Goal: Task Accomplishment & Management: Use online tool/utility

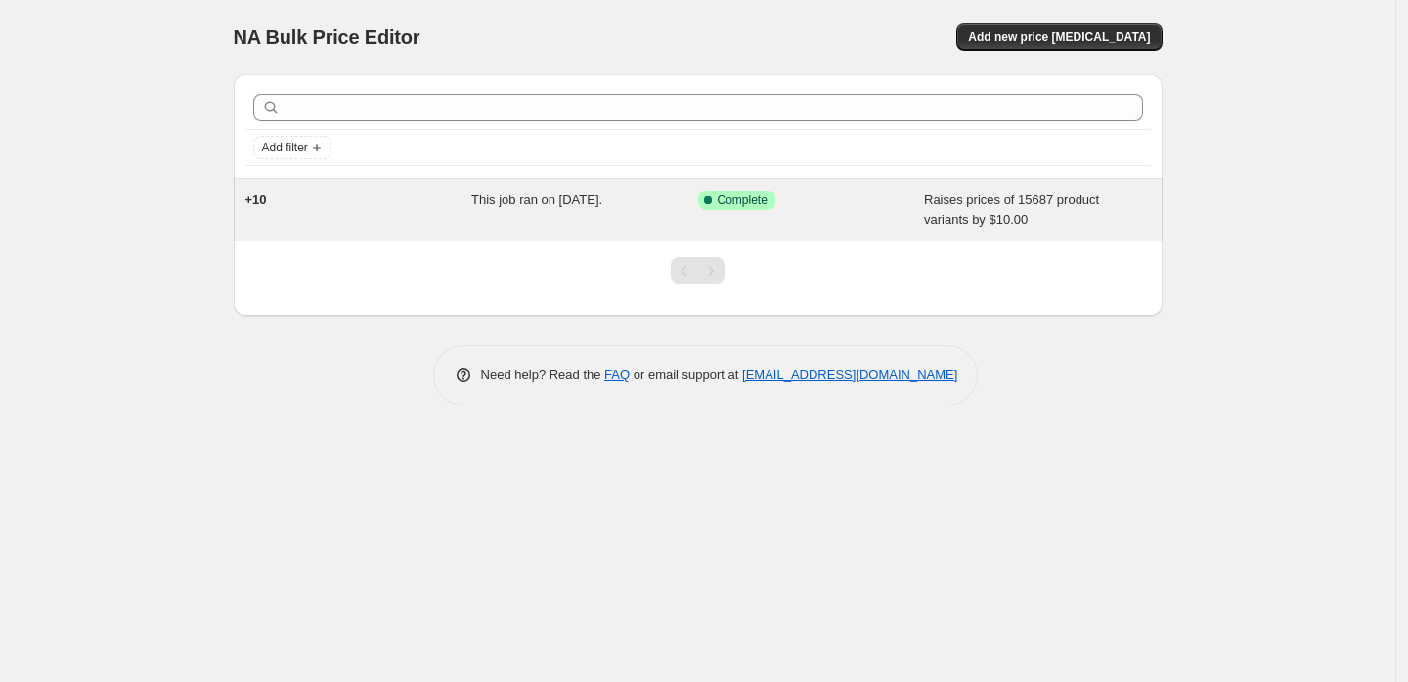
click at [878, 211] on div "Success Complete Complete" at bounding box center [811, 210] width 227 height 39
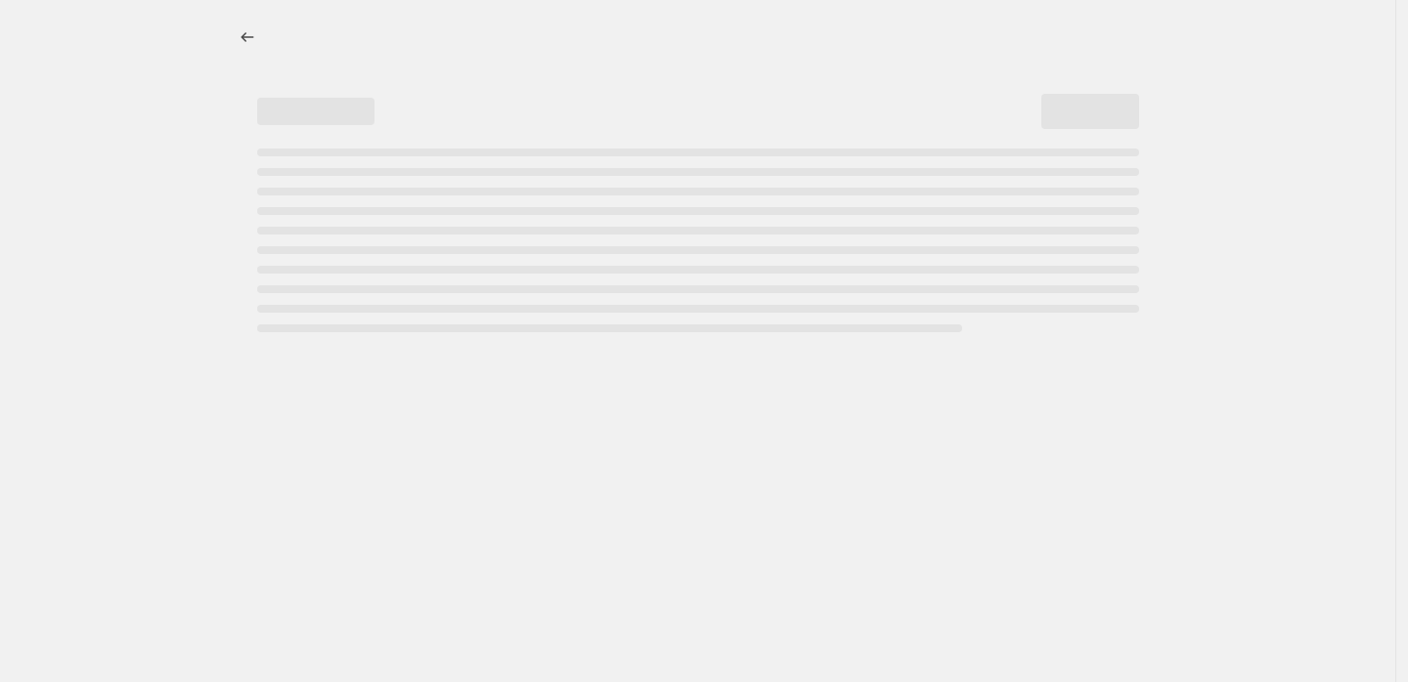
select select "by"
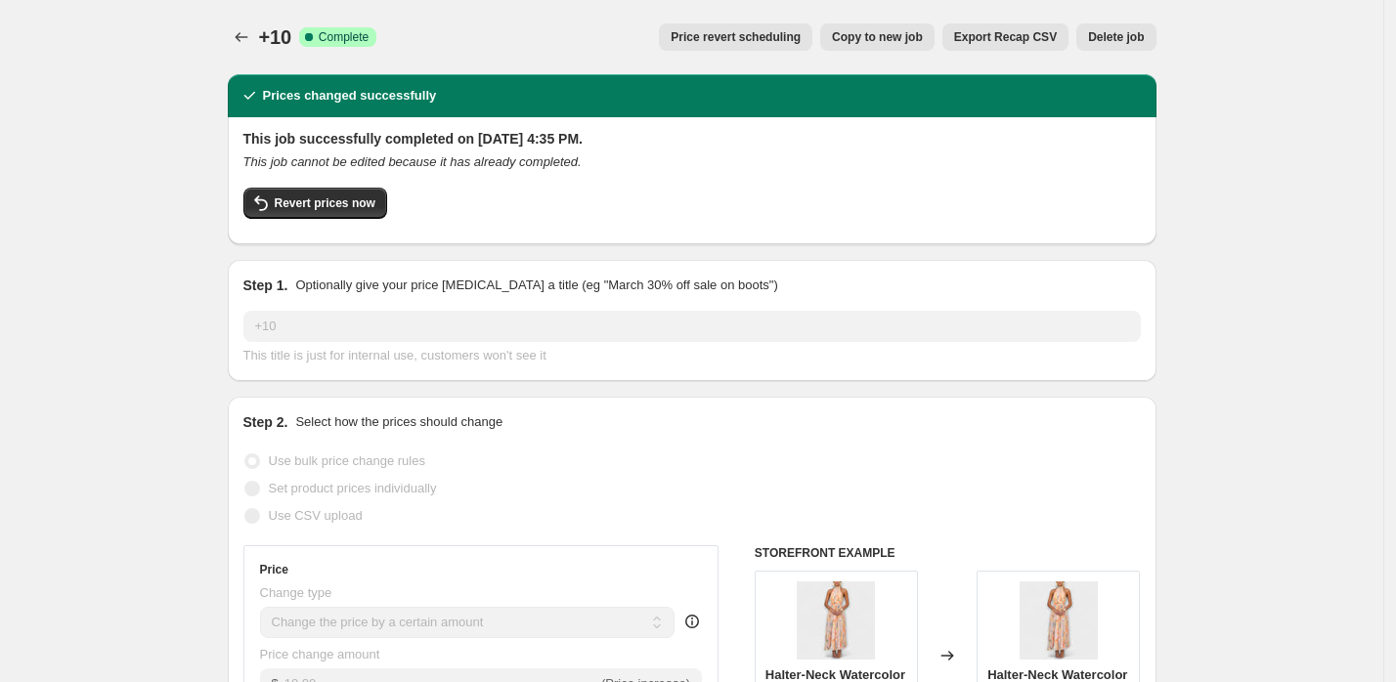
click at [846, 34] on span "Copy to new job" at bounding box center [877, 37] width 91 height 16
select select "by"
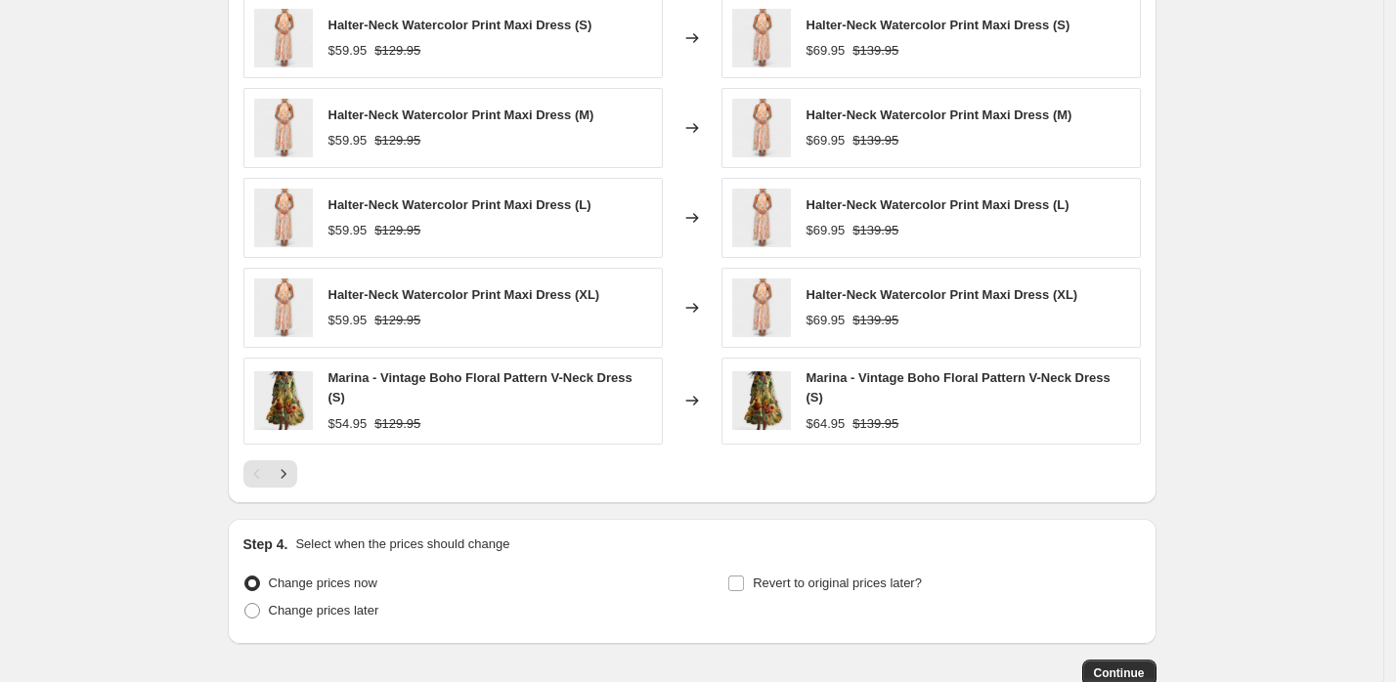
scroll to position [1559, 0]
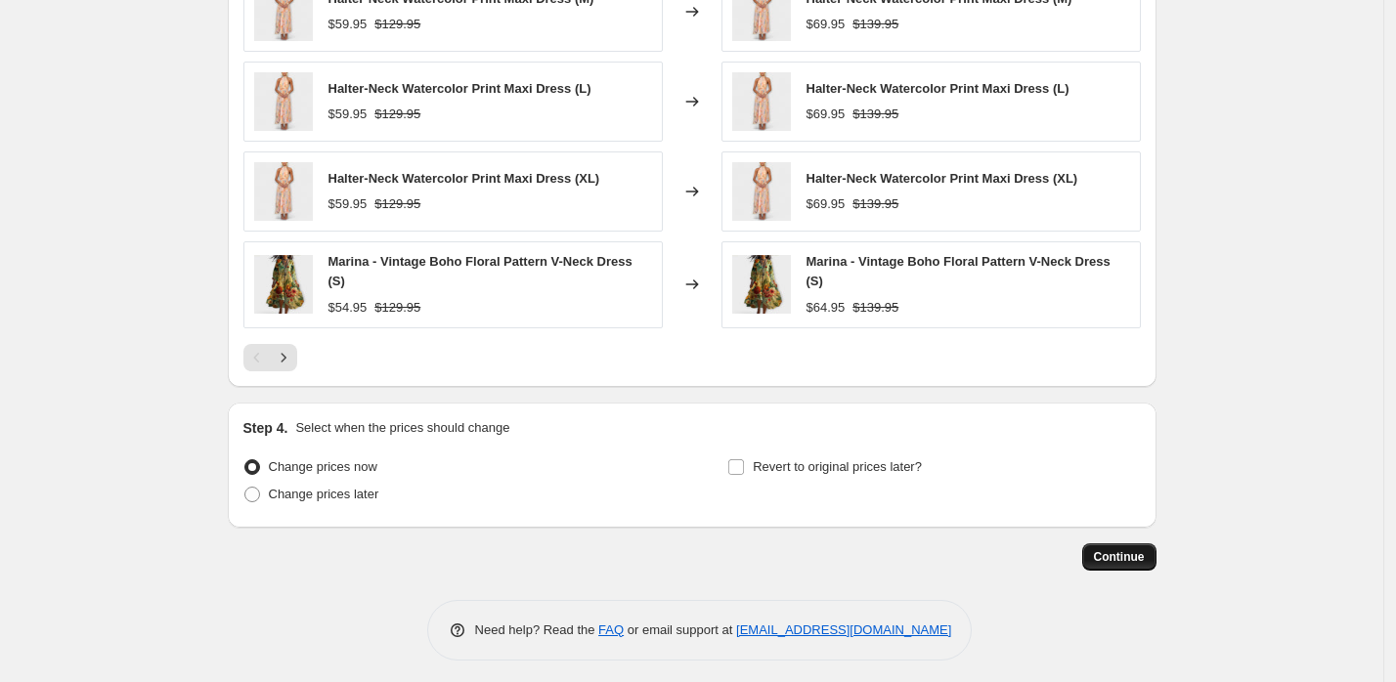
click at [1115, 553] on span "Continue" at bounding box center [1119, 557] width 51 height 16
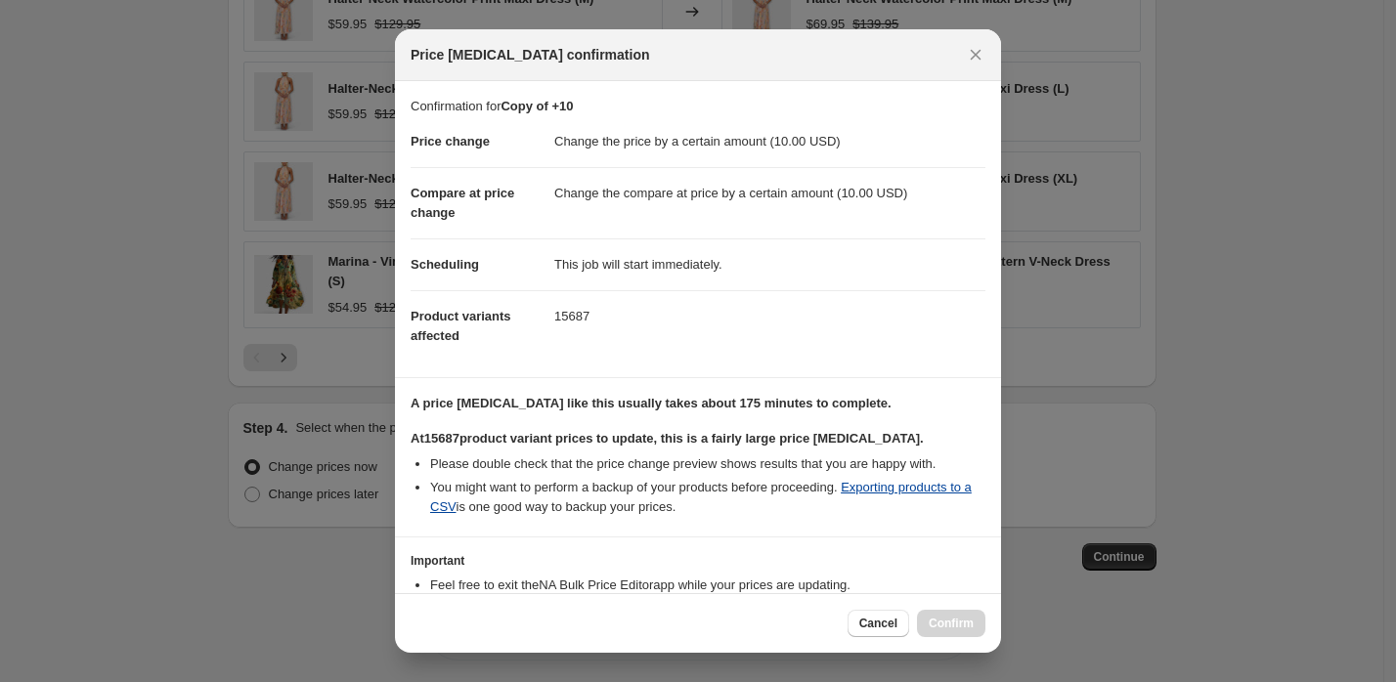
scroll to position [124, 0]
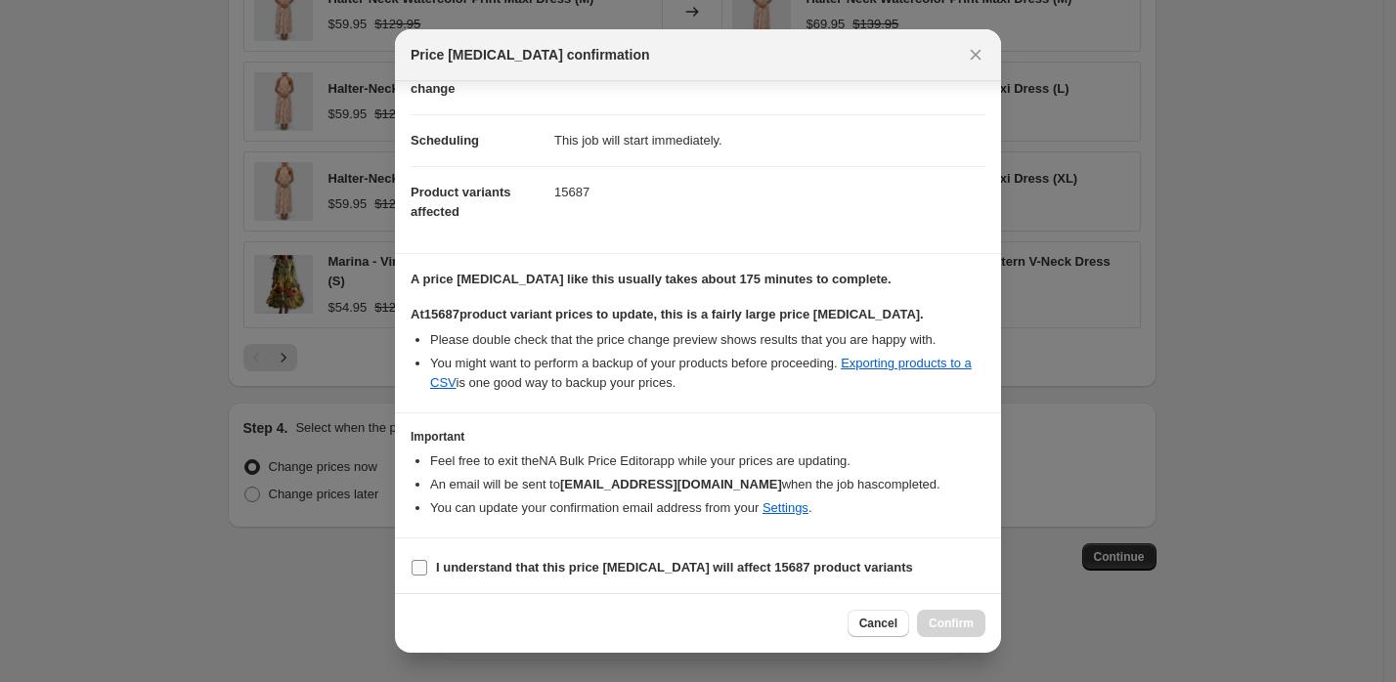
click at [474, 560] on b "I understand that this price change job will affect 15687 product variants" at bounding box center [674, 567] width 477 height 15
click at [427, 560] on input "I understand that this price change job will affect 15687 product variants" at bounding box center [420, 568] width 16 height 16
checkbox input "true"
click at [953, 626] on span "Confirm" at bounding box center [951, 624] width 45 height 16
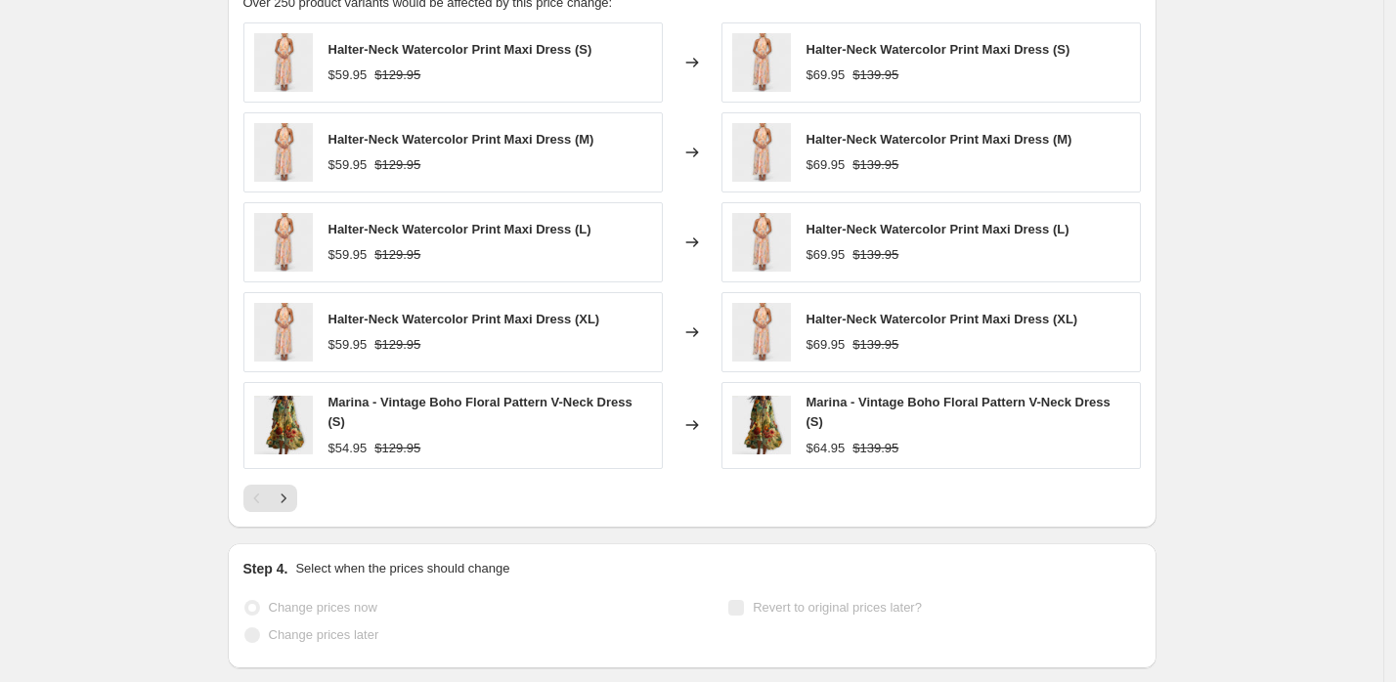
scroll to position [1609, 0]
